Goal: Task Accomplishment & Management: Check status

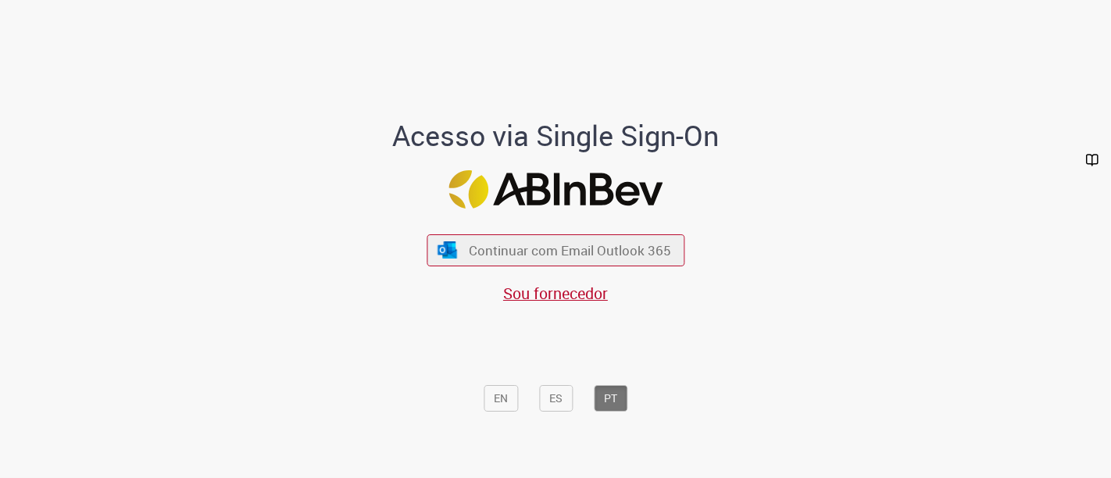
click at [513, 233] on div "Continuar com Email Outlook 365 Sou fornecedor" at bounding box center [556, 261] width 258 height 87
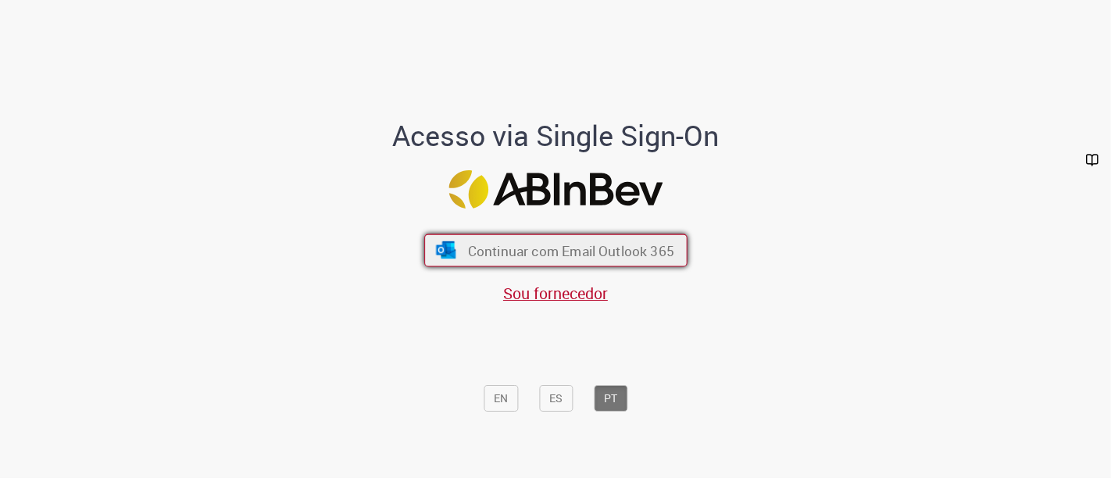
click at [506, 245] on span "Continuar com Email Outlook 365" at bounding box center [570, 250] width 206 height 18
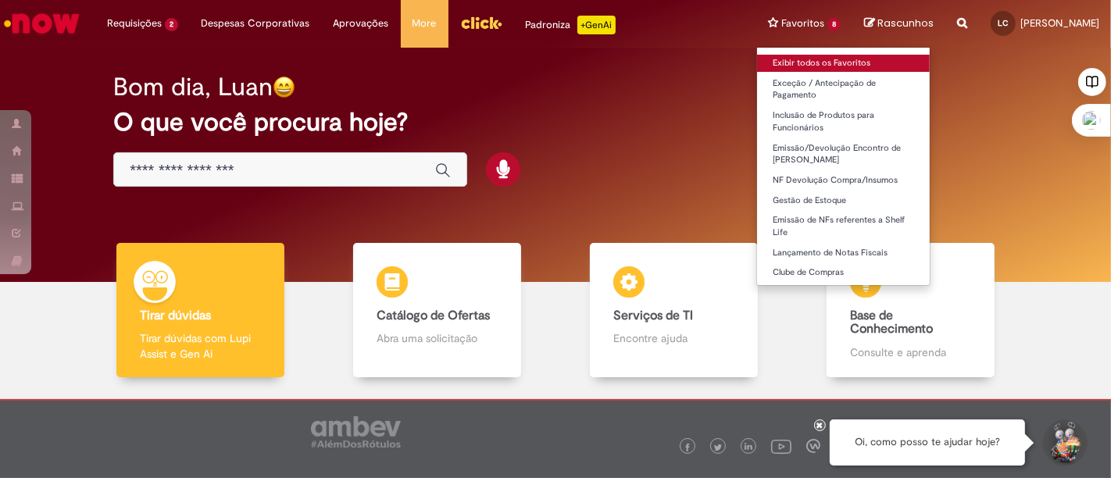
click at [782, 60] on link "Exibir todos os Favoritos" at bounding box center [843, 63] width 173 height 17
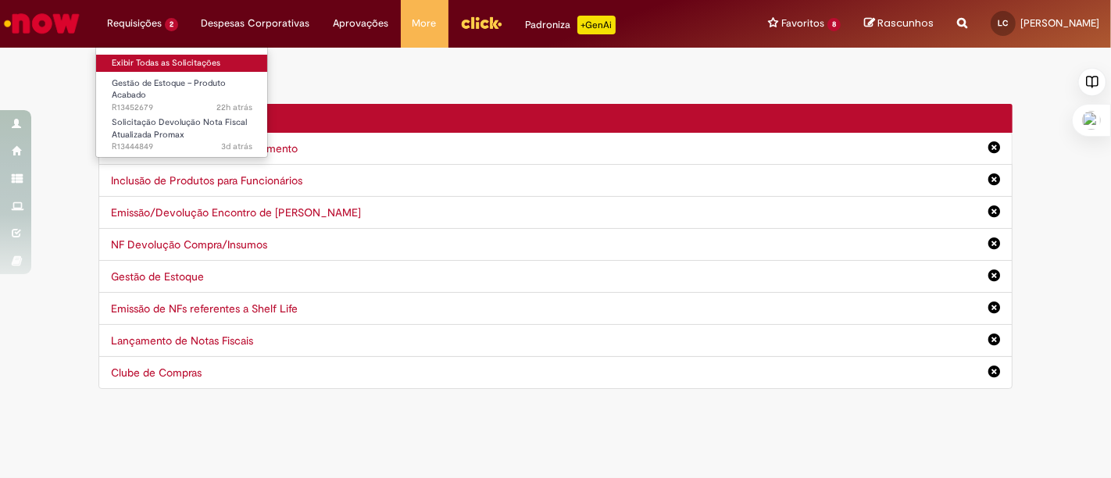
click at [188, 61] on link "Exibir Todas as Solicitações" at bounding box center [182, 63] width 172 height 17
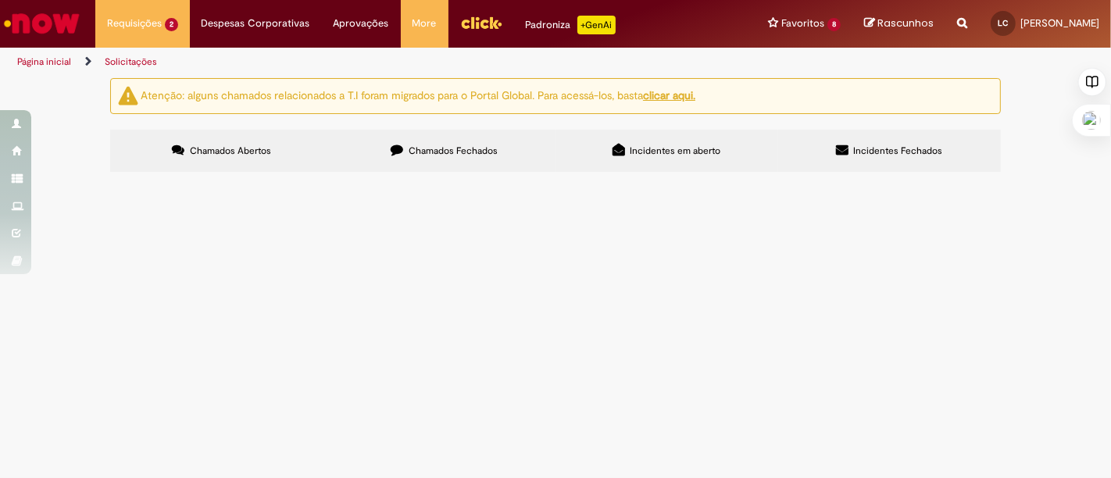
click at [0, 0] on span "Boa tarde. Solicito fazer o movimento 161 no S4 da NF de devolução em anexo." at bounding box center [0, 0] width 0 height 0
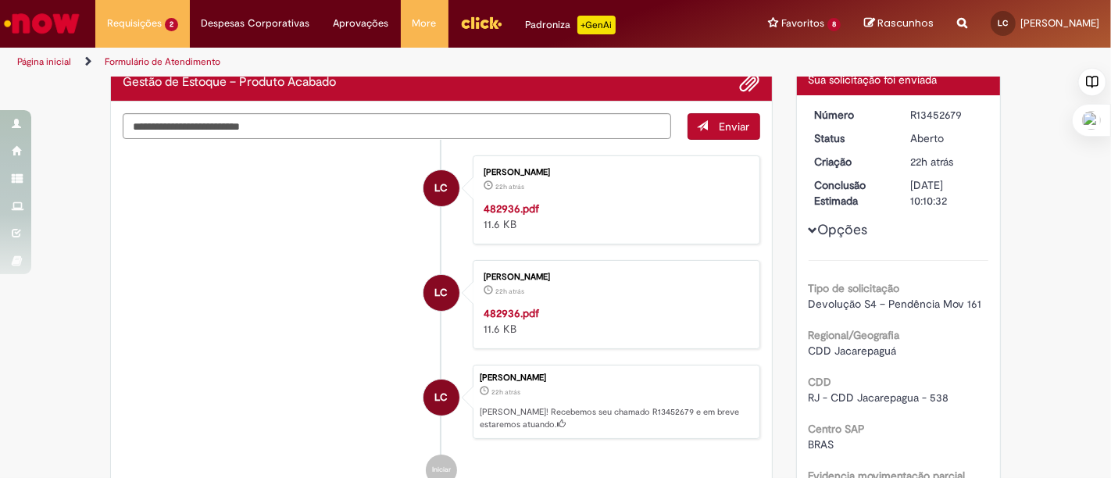
scroll to position [2, 0]
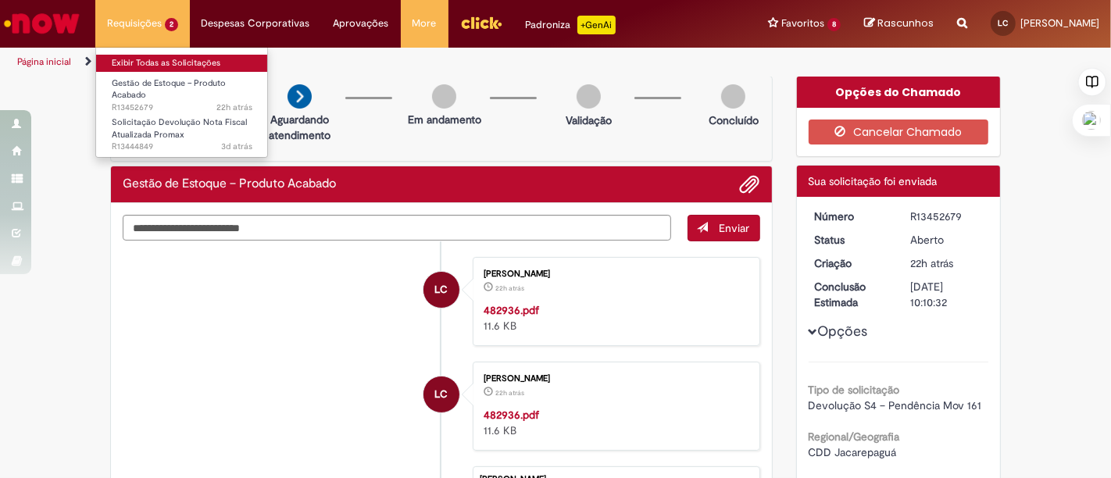
click at [166, 63] on link "Exibir Todas as Solicitações" at bounding box center [182, 63] width 172 height 17
